Goal: Find contact information: Obtain details needed to contact an individual or organization

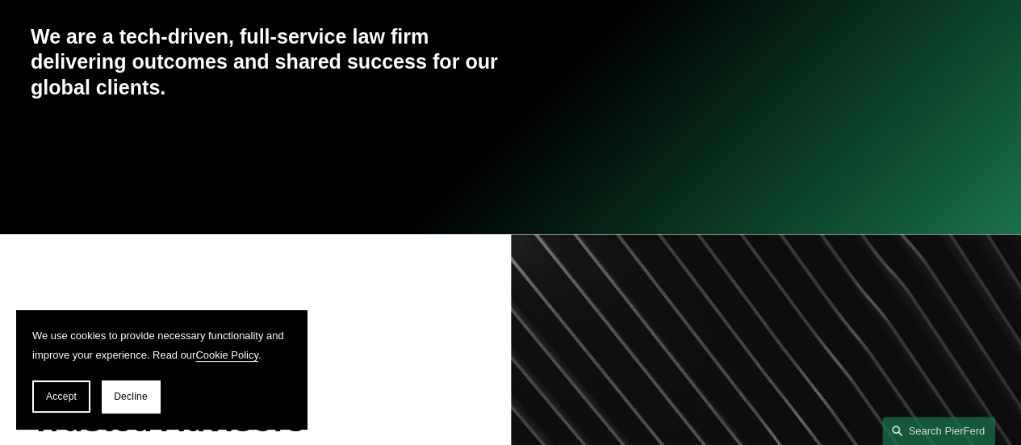
scroll to position [404, 0]
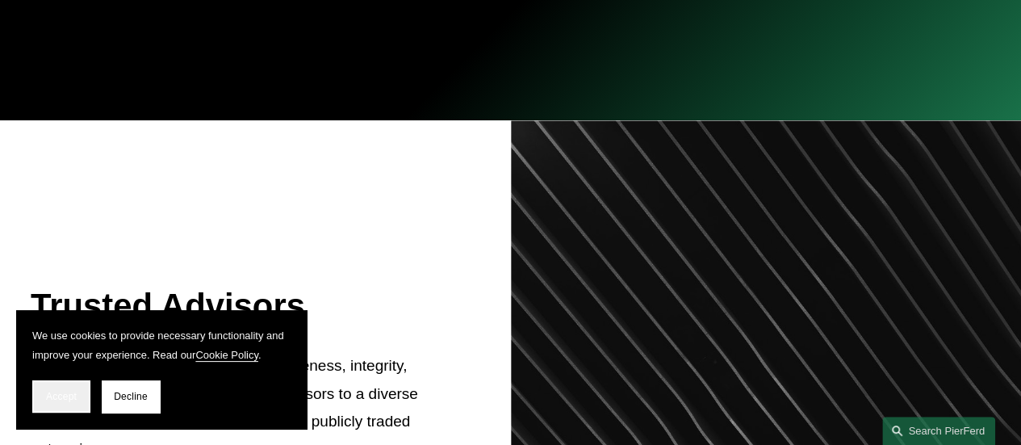
click at [52, 396] on span "Accept" at bounding box center [61, 396] width 31 height 11
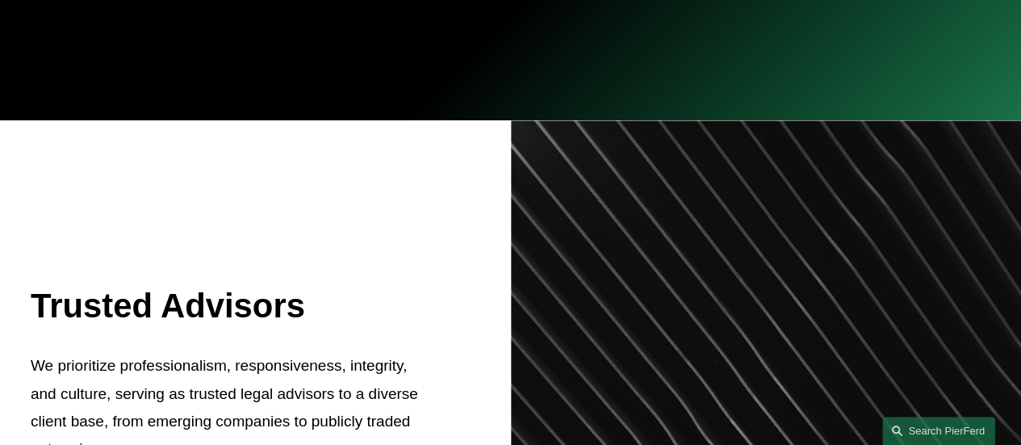
scroll to position [0, 0]
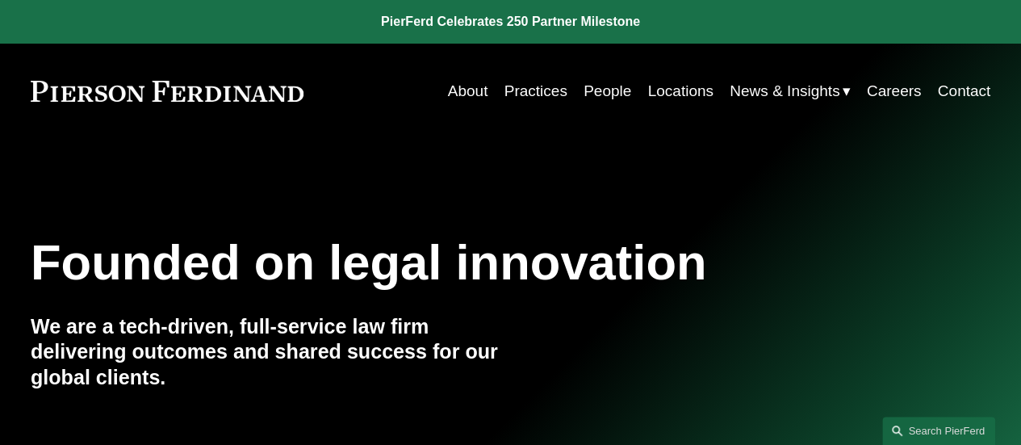
click at [604, 94] on link "People" at bounding box center [608, 91] width 48 height 31
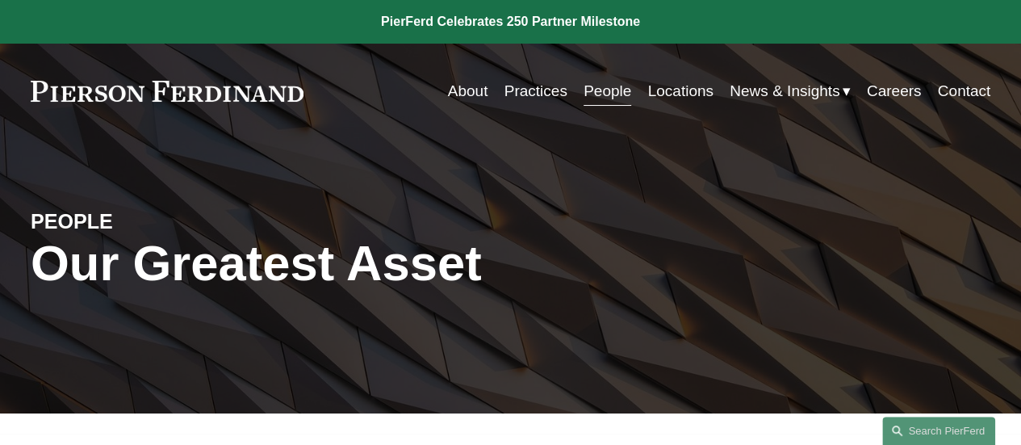
click at [677, 91] on link "Locations" at bounding box center [679, 91] width 65 height 31
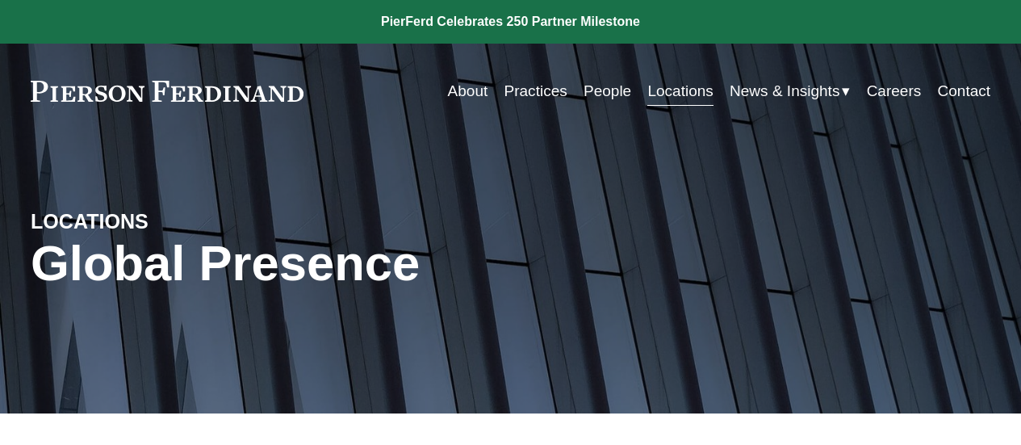
scroll to position [404, 0]
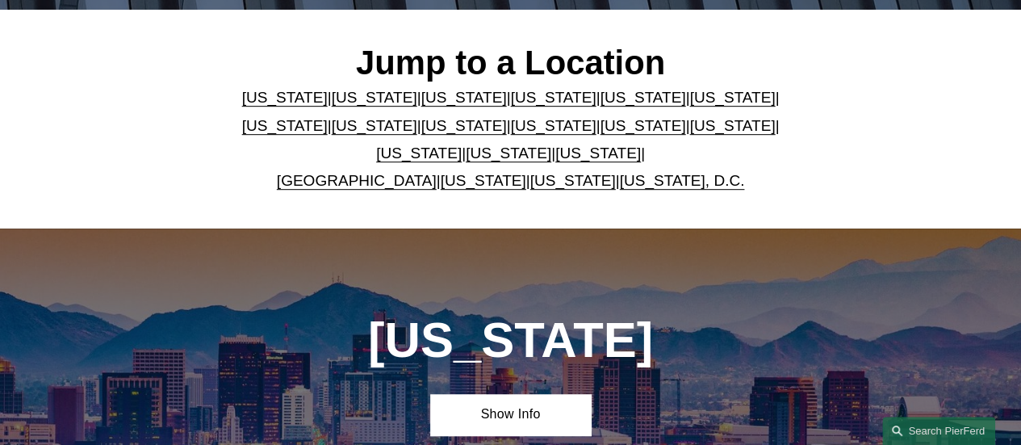
click at [609, 106] on link "[US_STATE]" at bounding box center [643, 97] width 86 height 17
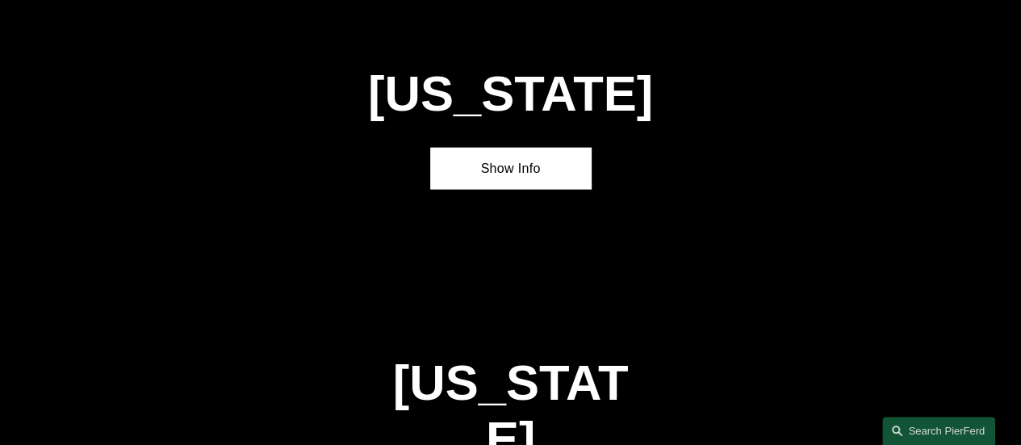
scroll to position [1806, 0]
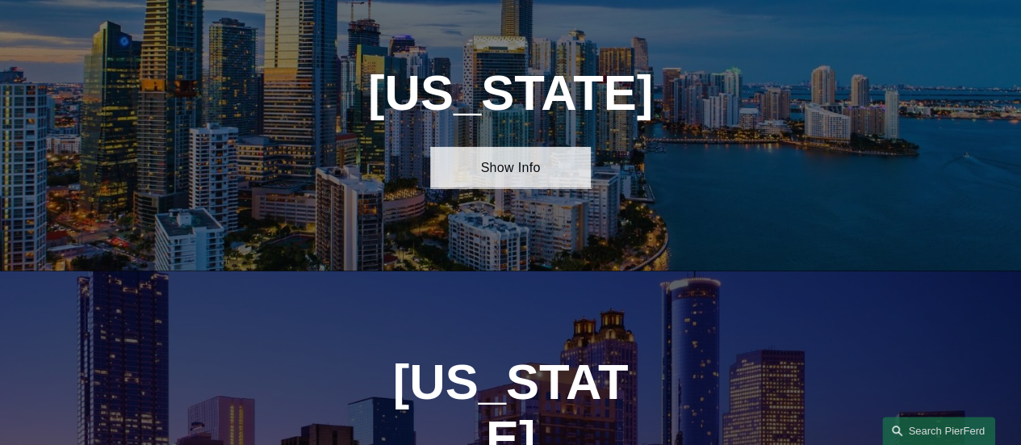
click at [536, 182] on link "Show Info" at bounding box center [510, 167] width 160 height 41
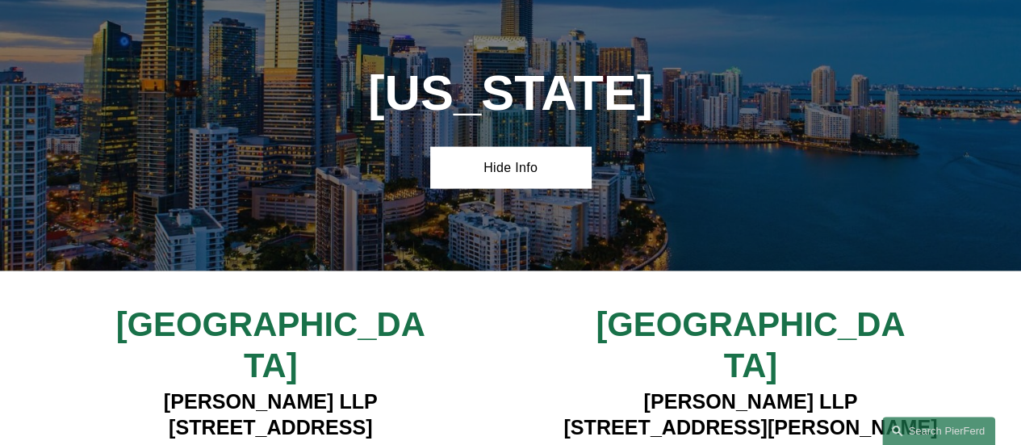
scroll to position [1967, 0]
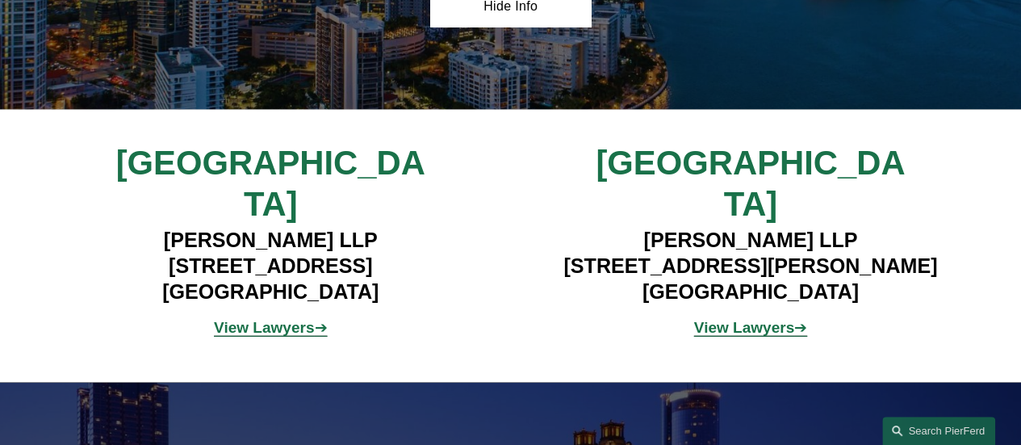
click at [748, 184] on span "[GEOGRAPHIC_DATA]" at bounding box center [750, 183] width 309 height 79
click at [760, 319] on strong "View Lawyers" at bounding box center [744, 327] width 100 height 17
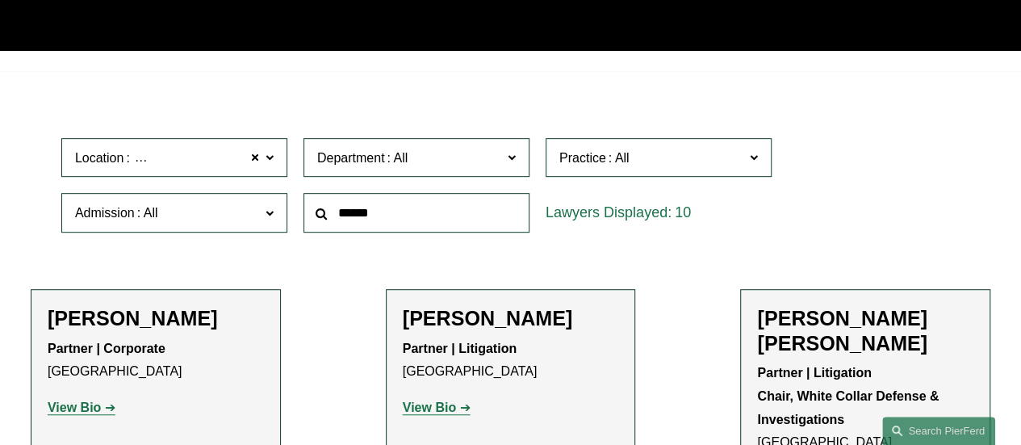
scroll to position [549, 0]
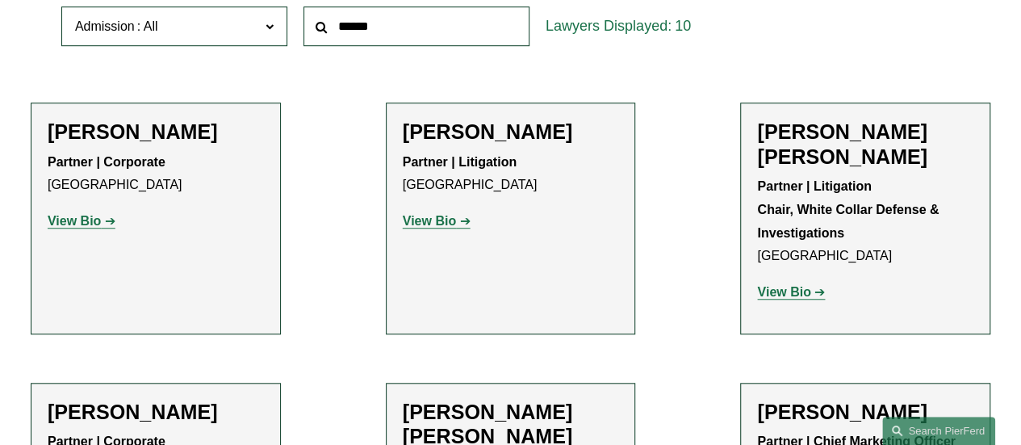
click at [449, 222] on strong "View Bio" at bounding box center [429, 221] width 53 height 14
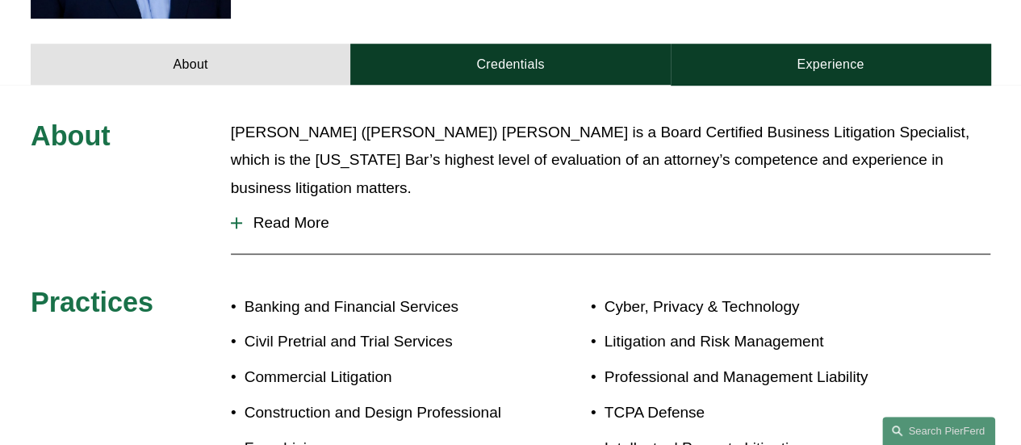
scroll to position [484, 0]
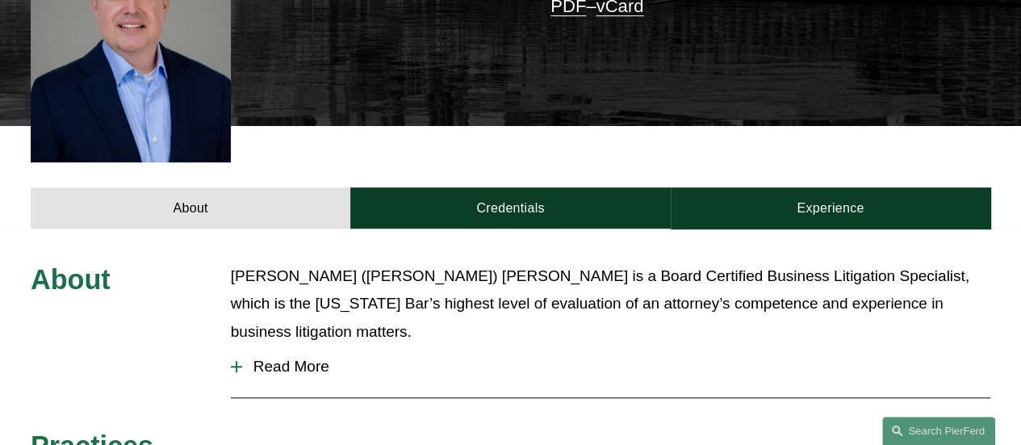
click at [309, 358] on span "Read More" at bounding box center [616, 367] width 748 height 18
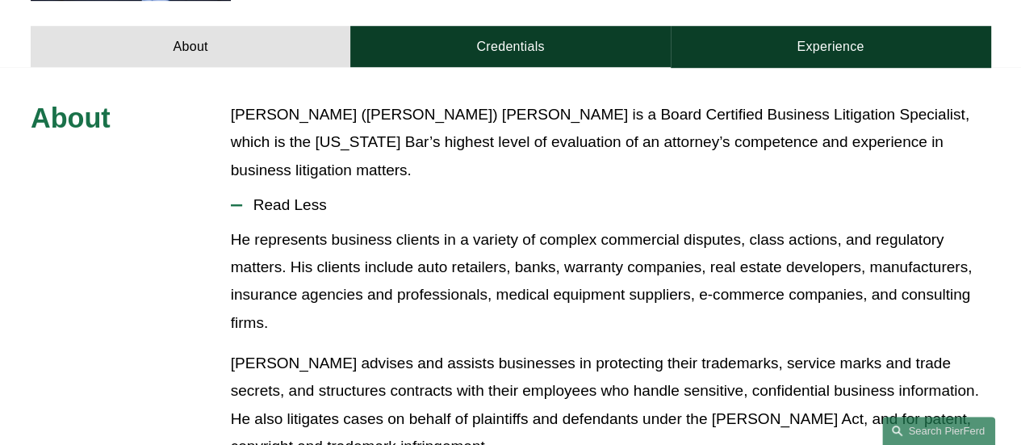
scroll to position [242, 0]
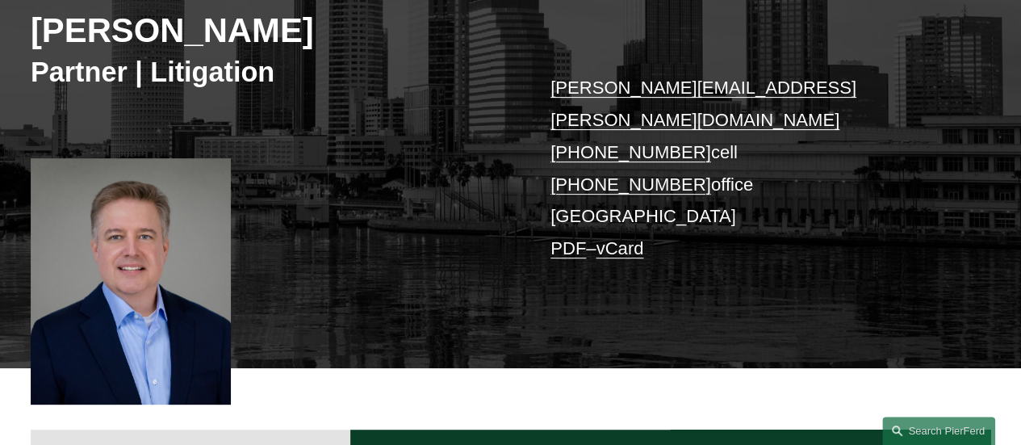
click at [235, 38] on h2 "[PERSON_NAME]" at bounding box center [271, 30] width 480 height 41
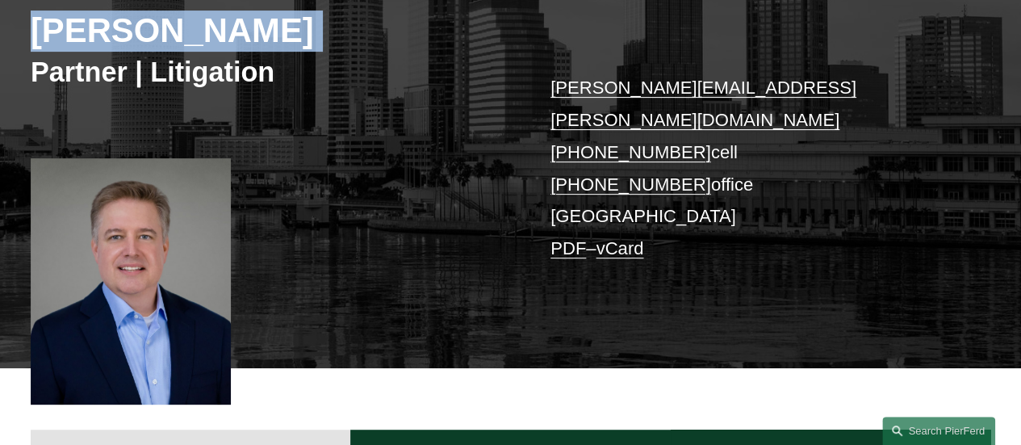
click at [235, 38] on h2 "[PERSON_NAME]" at bounding box center [271, 30] width 480 height 41
copy div "Charles Geitner"
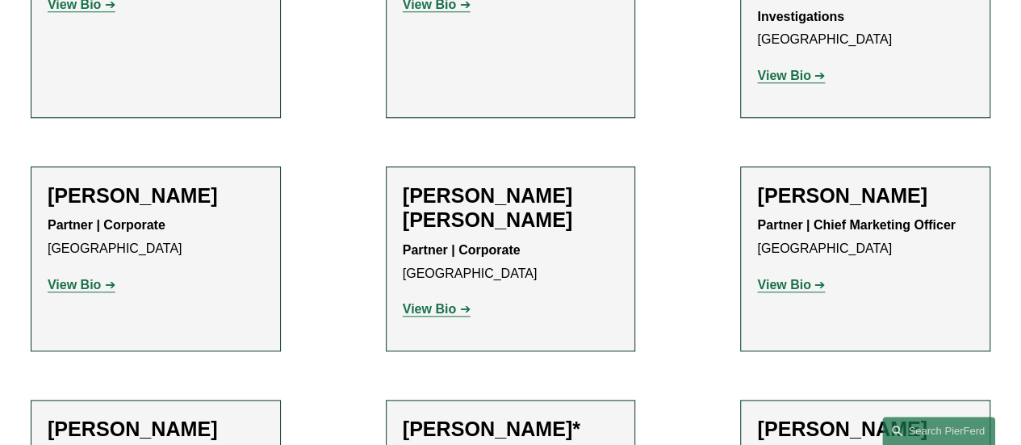
scroll to position [791, 0]
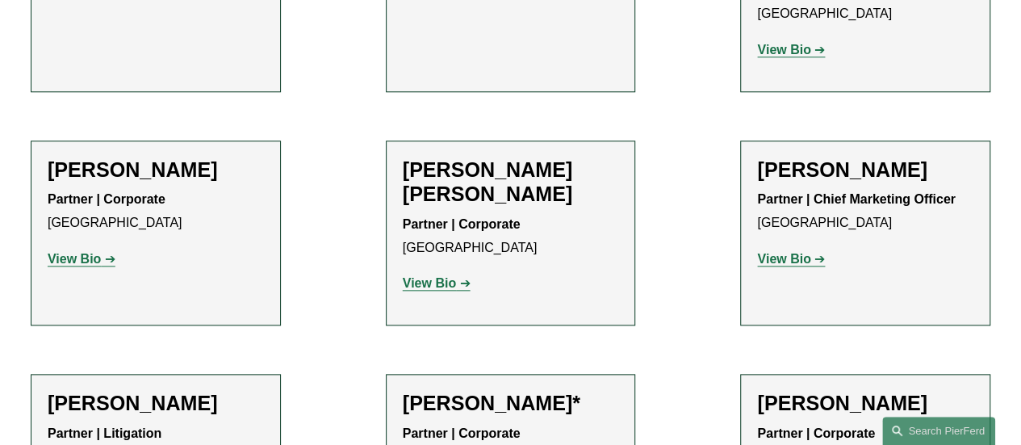
click at [804, 252] on strong "View Bio" at bounding box center [783, 259] width 53 height 14
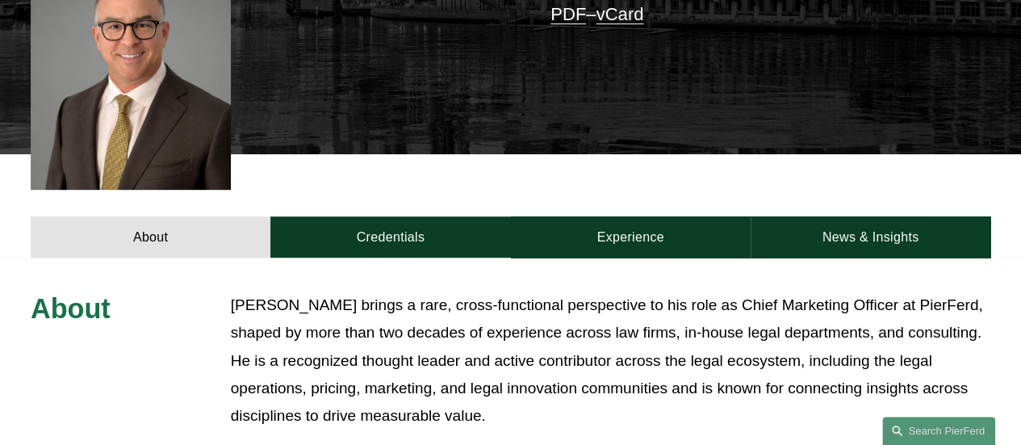
scroll to position [646, 0]
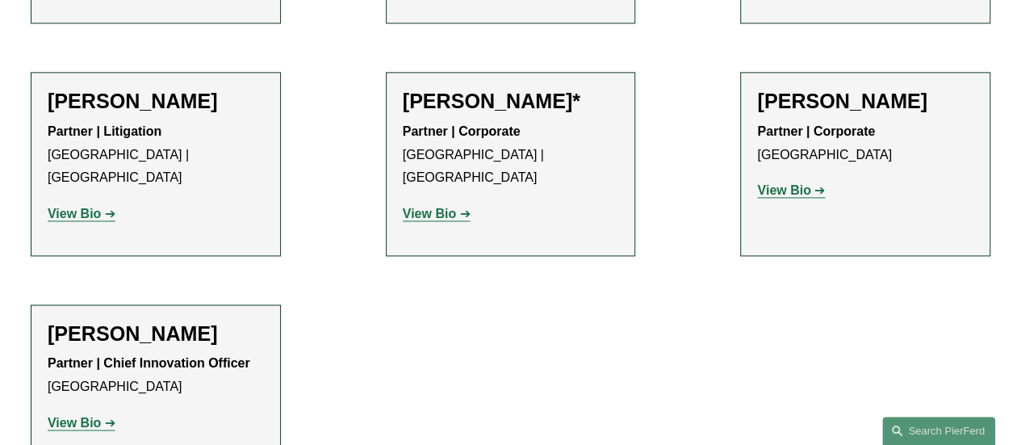
scroll to position [1114, 0]
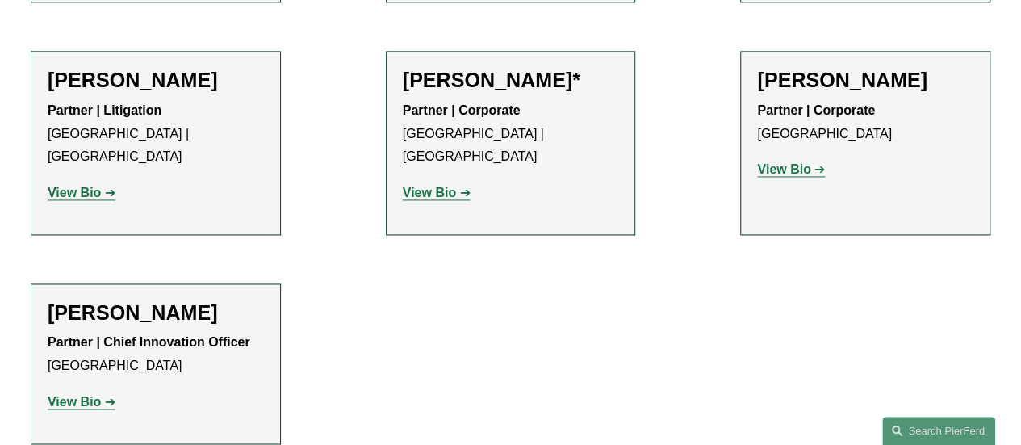
click at [203, 68] on h2 "[PERSON_NAME]" at bounding box center [156, 80] width 216 height 24
click at [90, 186] on strong "View Bio" at bounding box center [74, 193] width 53 height 14
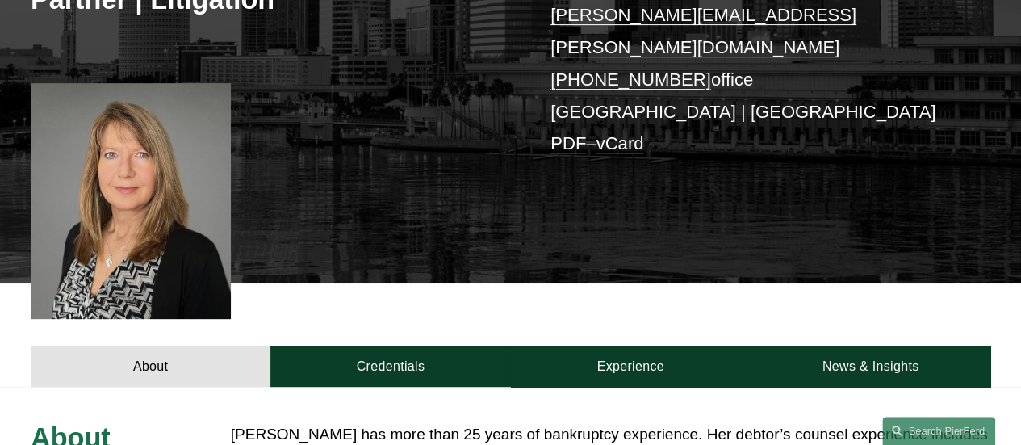
scroll to position [242, 0]
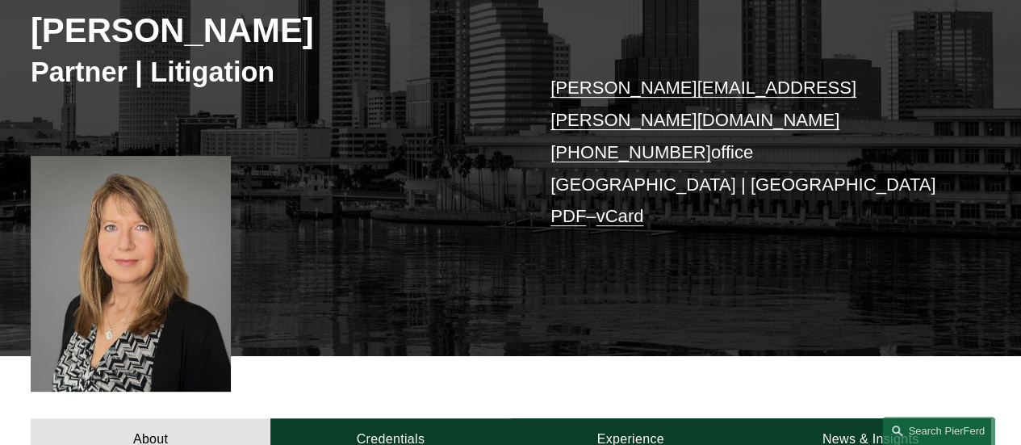
click at [205, 38] on h2 "[PERSON_NAME]" at bounding box center [271, 30] width 480 height 41
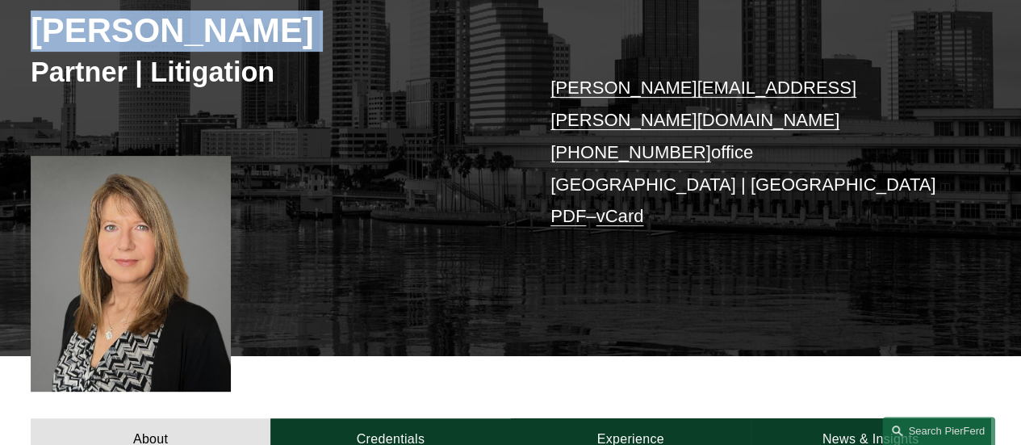
click at [205, 38] on h2 "[PERSON_NAME]" at bounding box center [271, 30] width 480 height 41
copy div "[PERSON_NAME]"
drag, startPoint x: 687, startPoint y: 119, endPoint x: 580, endPoint y: 119, distance: 107.4
click at [580, 119] on p "[PERSON_NAME][EMAIL_ADDRESS][PERSON_NAME][DOMAIN_NAME] [PHONE_NUMBER] office [G…" at bounding box center [751, 152] width 400 height 161
copy link "904.479.6612"
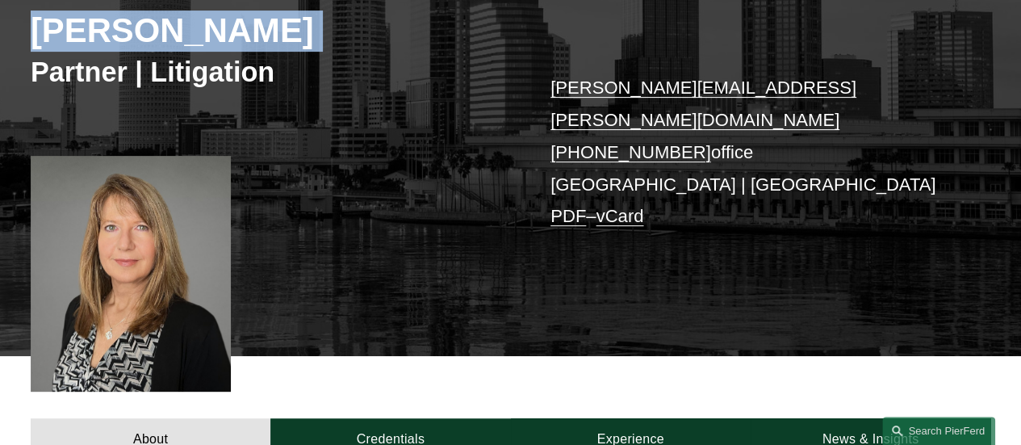
click at [673, 93] on link "[PERSON_NAME][EMAIL_ADDRESS][PERSON_NAME][DOMAIN_NAME]" at bounding box center [704, 103] width 306 height 52
